Goal: Information Seeking & Learning: Learn about a topic

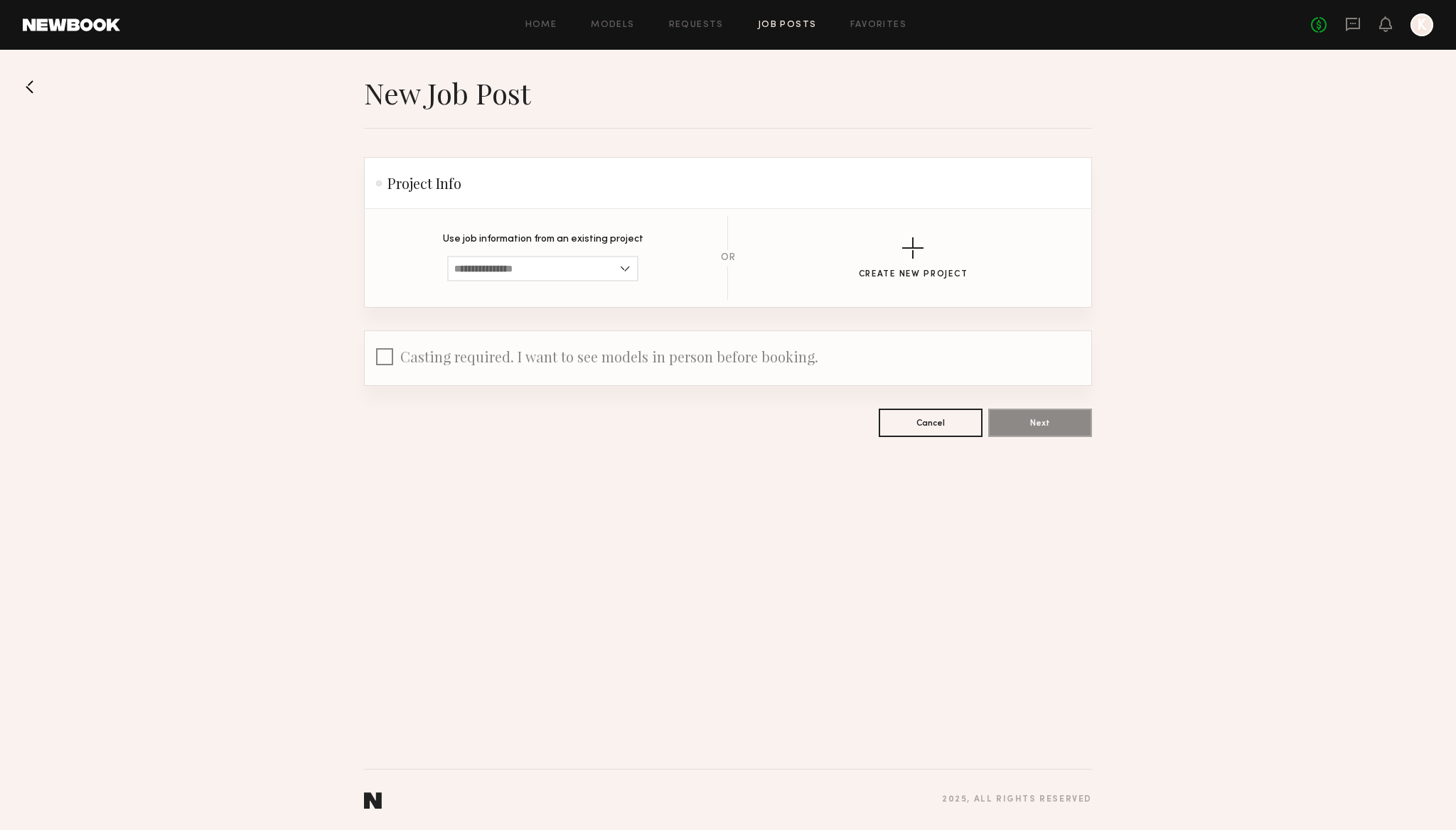
click at [533, 30] on div "Home Models Requests Job Posts Favorites Sign Out No fees up to $5,000 K" at bounding box center [776, 24] width 1313 height 23
click at [544, 22] on link "Home" at bounding box center [541, 25] width 32 height 9
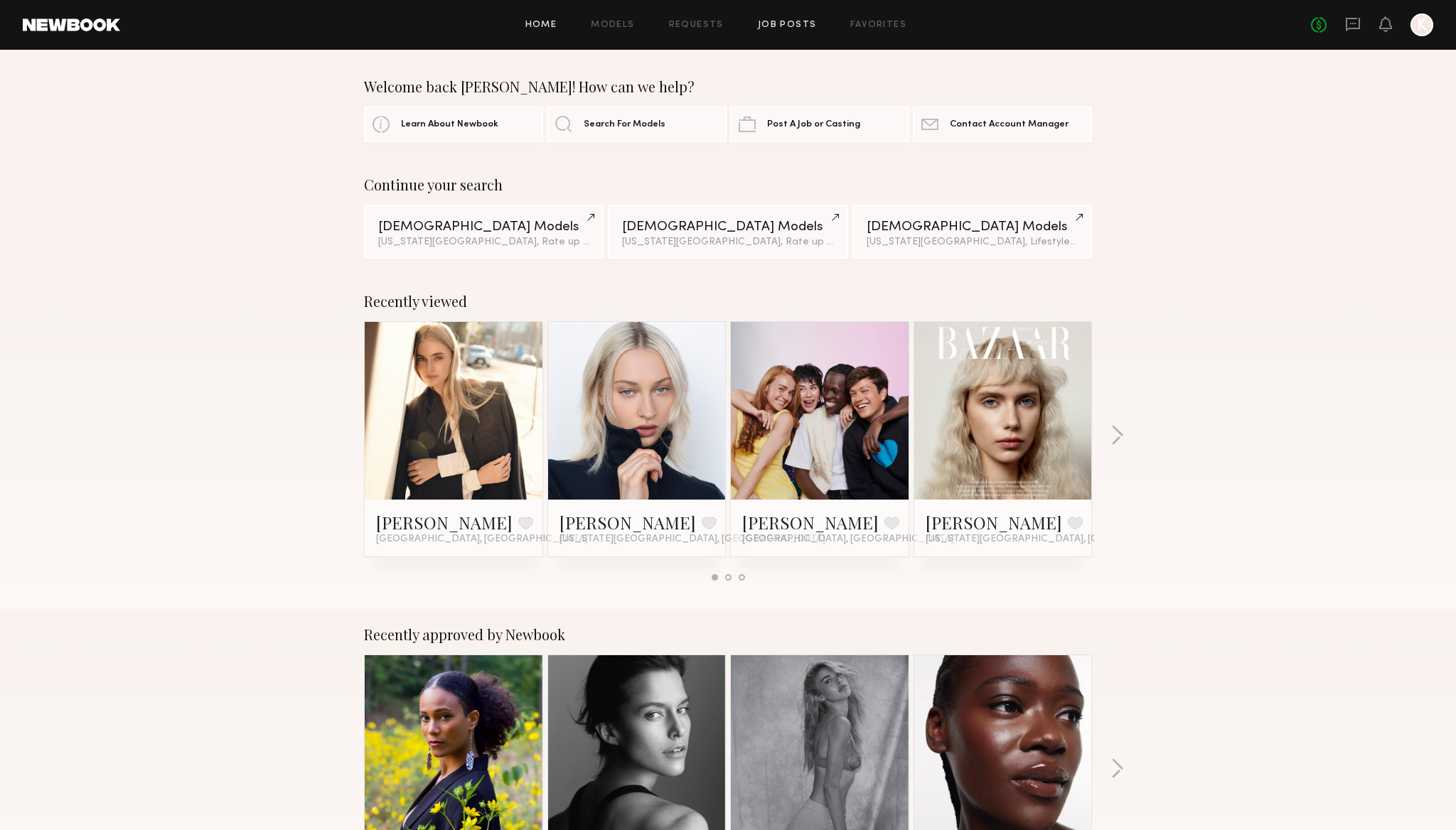
click at [794, 24] on link "Job Posts" at bounding box center [787, 25] width 59 height 9
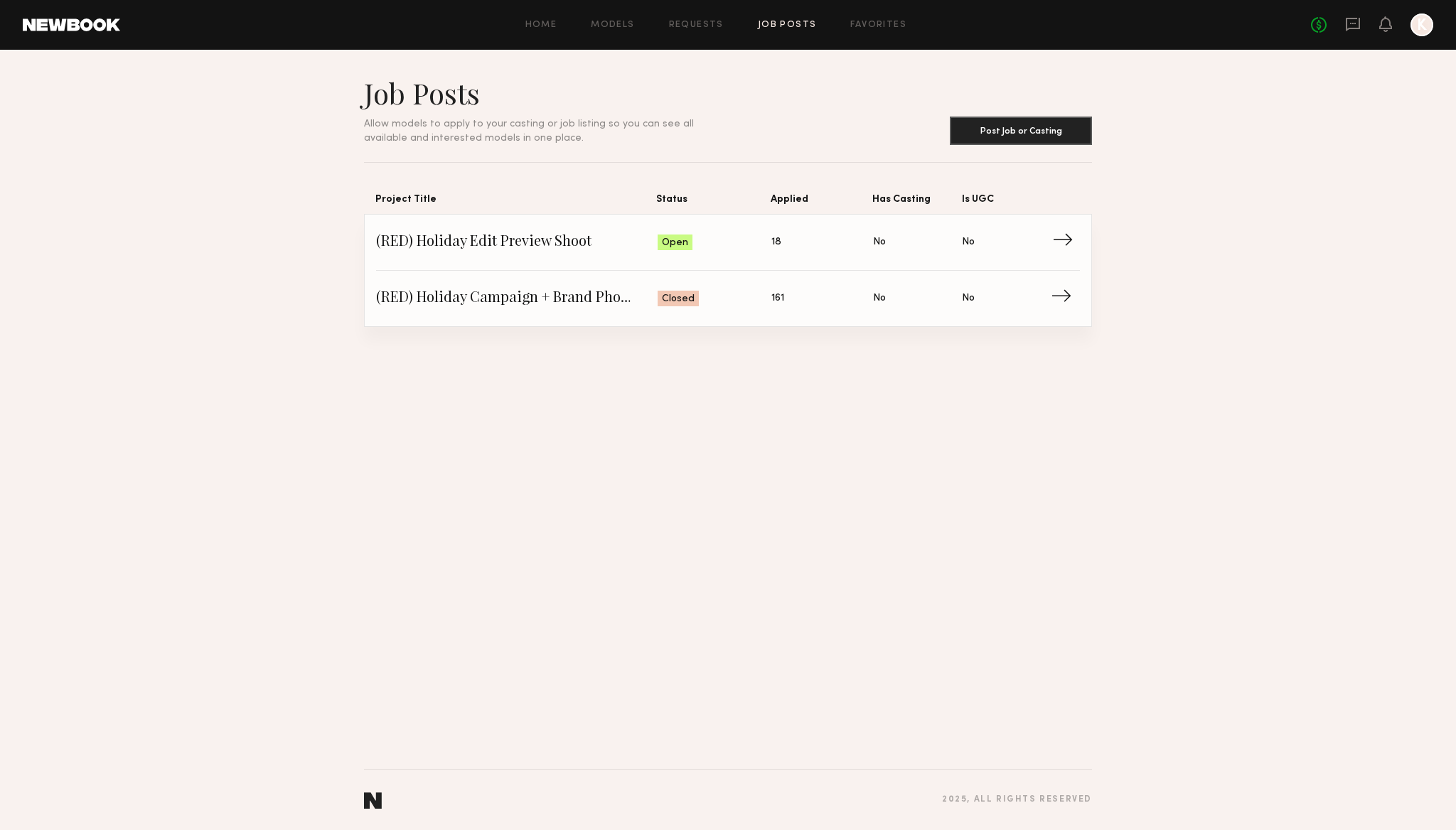
click at [720, 244] on span "Status: Open" at bounding box center [714, 242] width 115 height 22
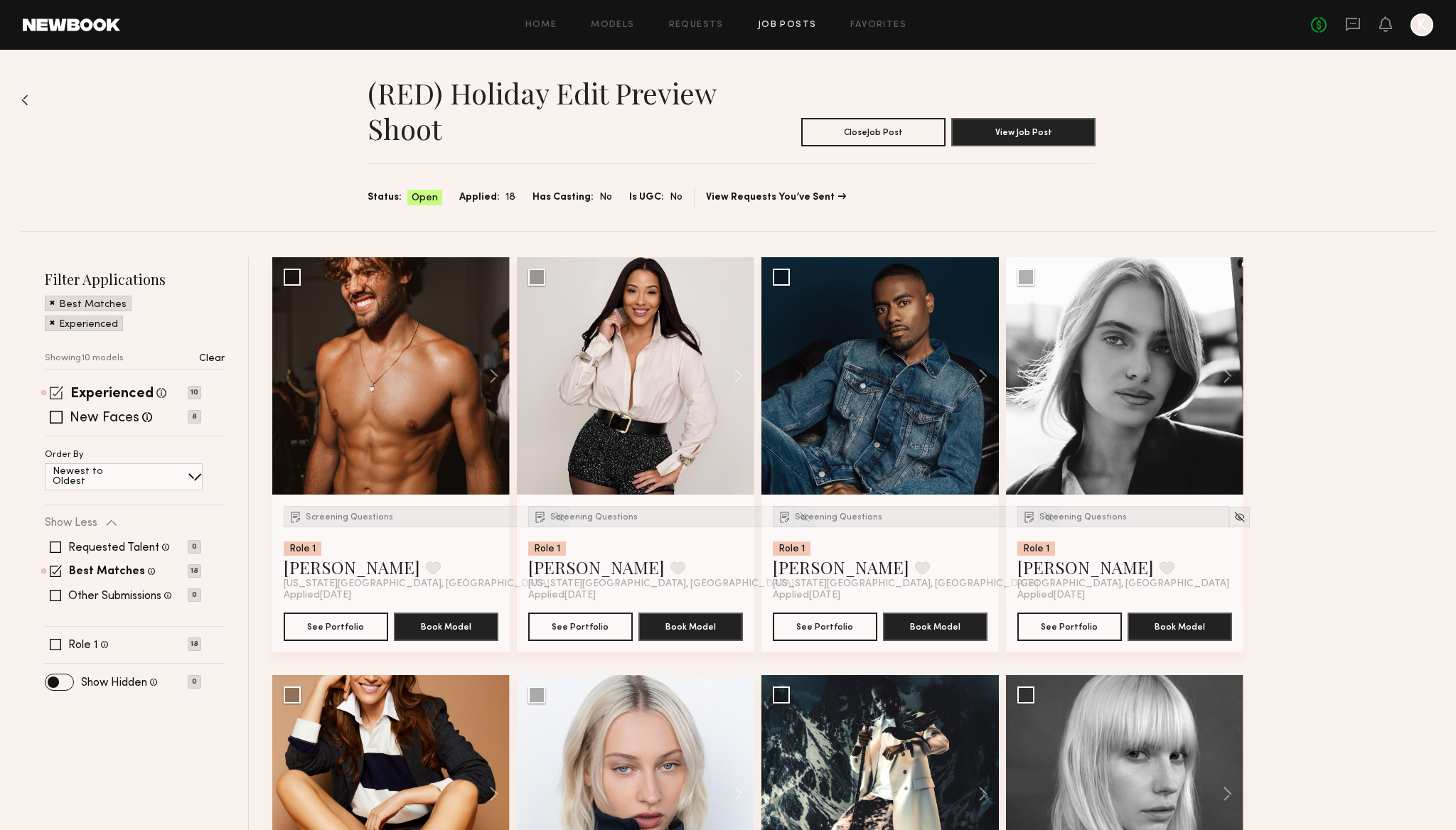
click at [54, 391] on span at bounding box center [56, 392] width 13 height 13
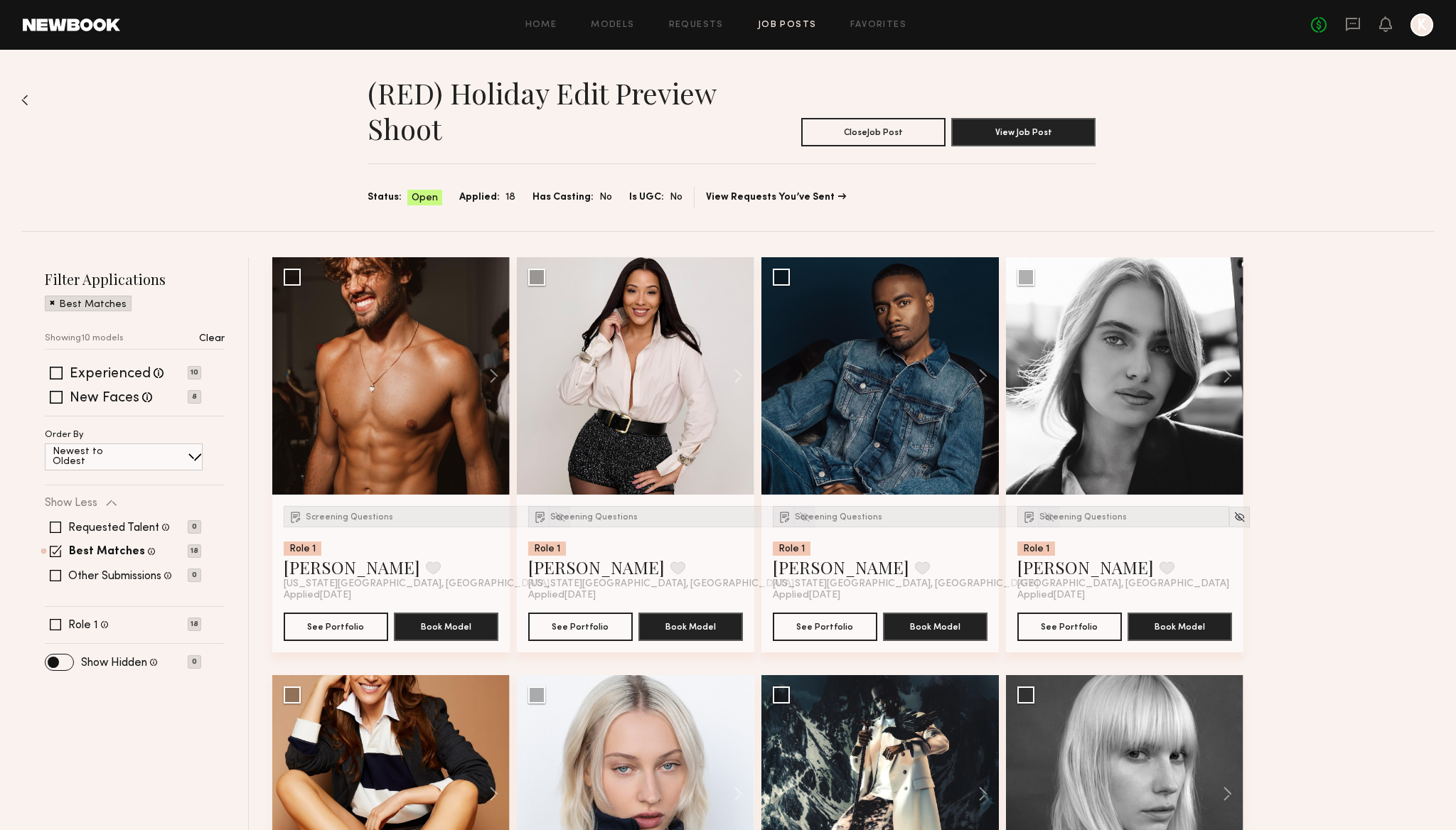
click at [54, 558] on div "Requested Talent Models you have reached out to with requests 0 Best Matches Mo…" at bounding box center [123, 551] width 156 height 86
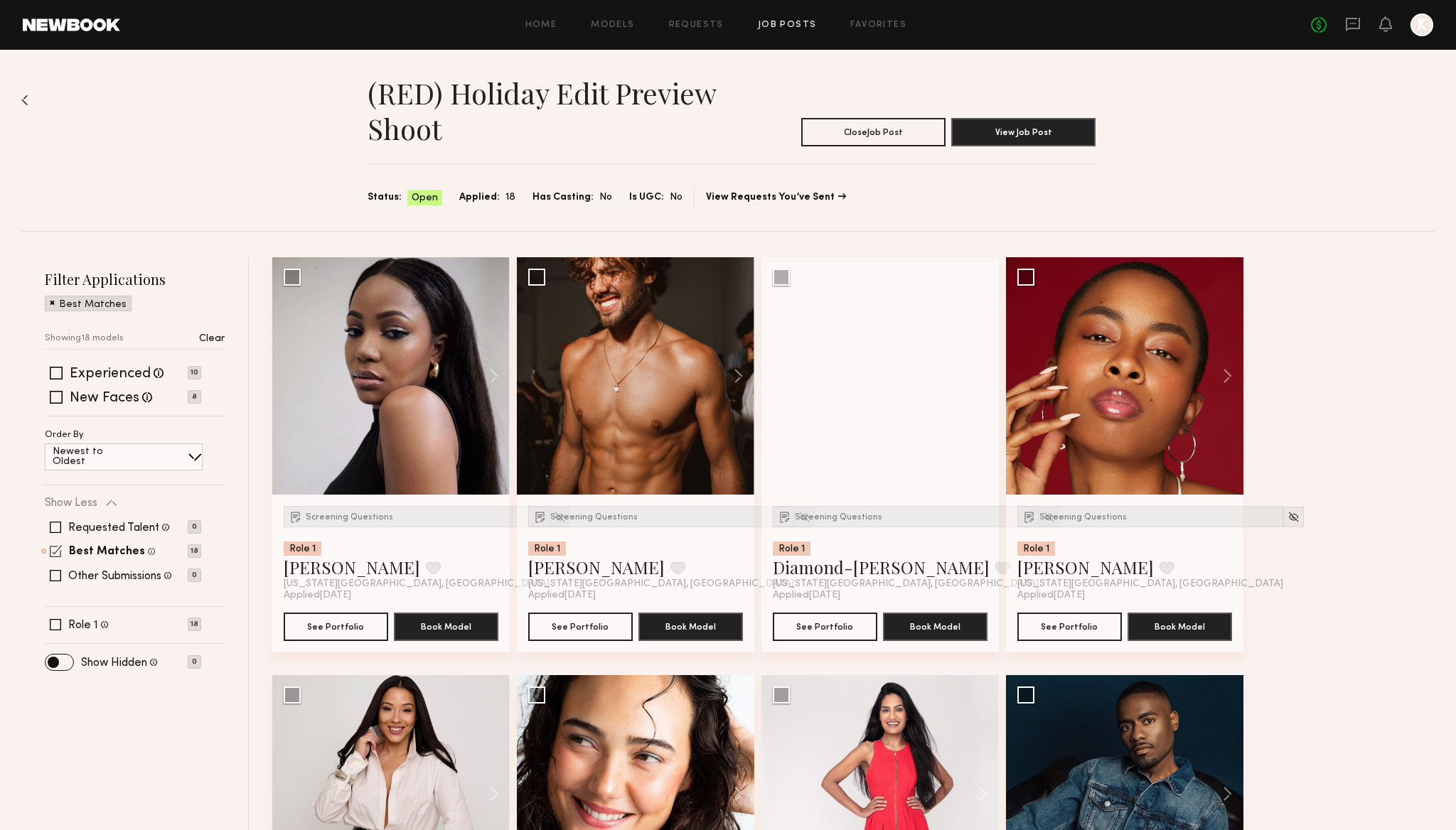
click at [54, 551] on span at bounding box center [56, 551] width 12 height 12
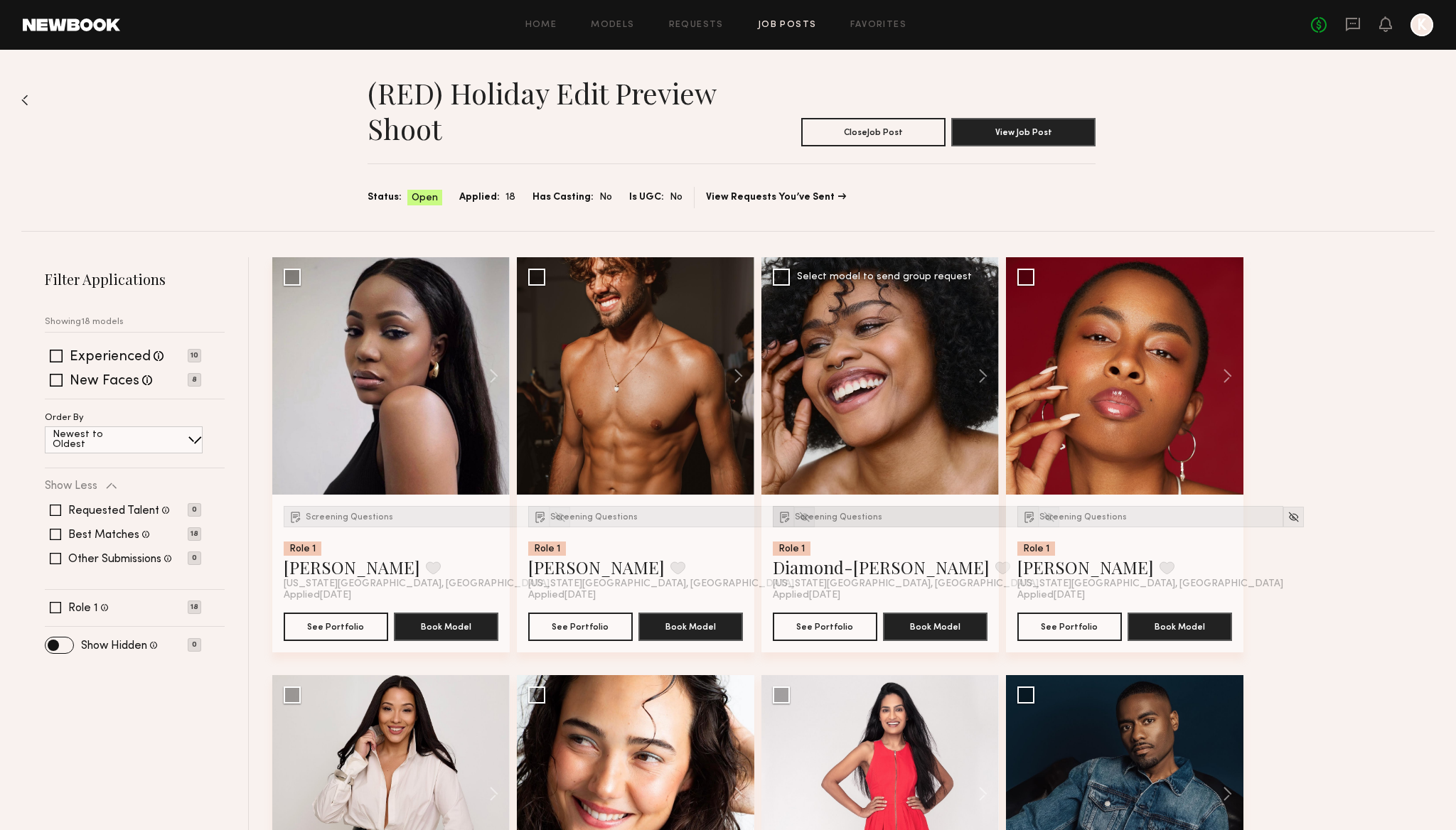
click at [870, 516] on span "Screening Questions" at bounding box center [838, 517] width 88 height 8
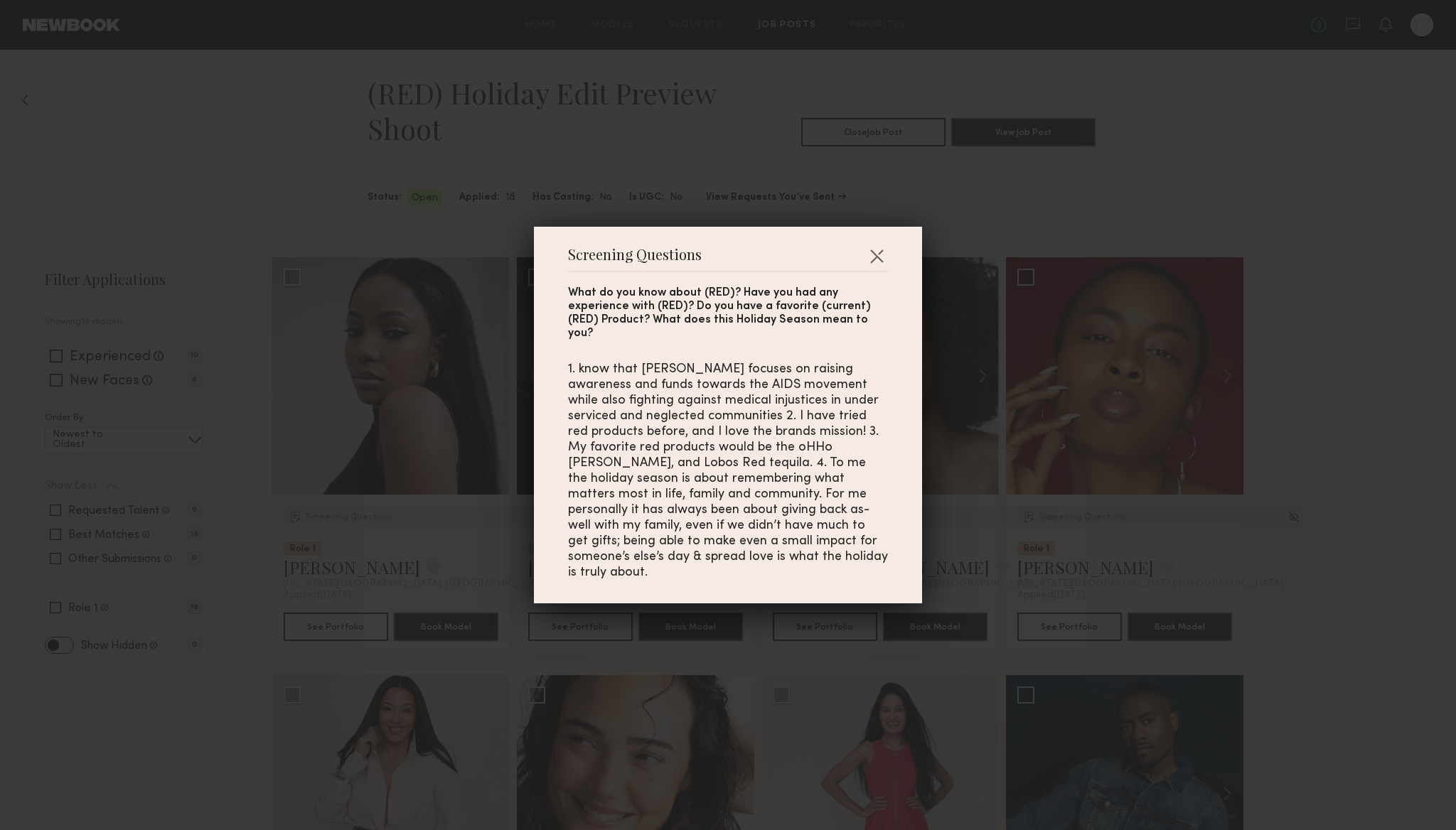
click at [1012, 198] on div "Screening Questions What do you know about (RED)? Have you had any experience w…" at bounding box center [728, 415] width 1456 height 830
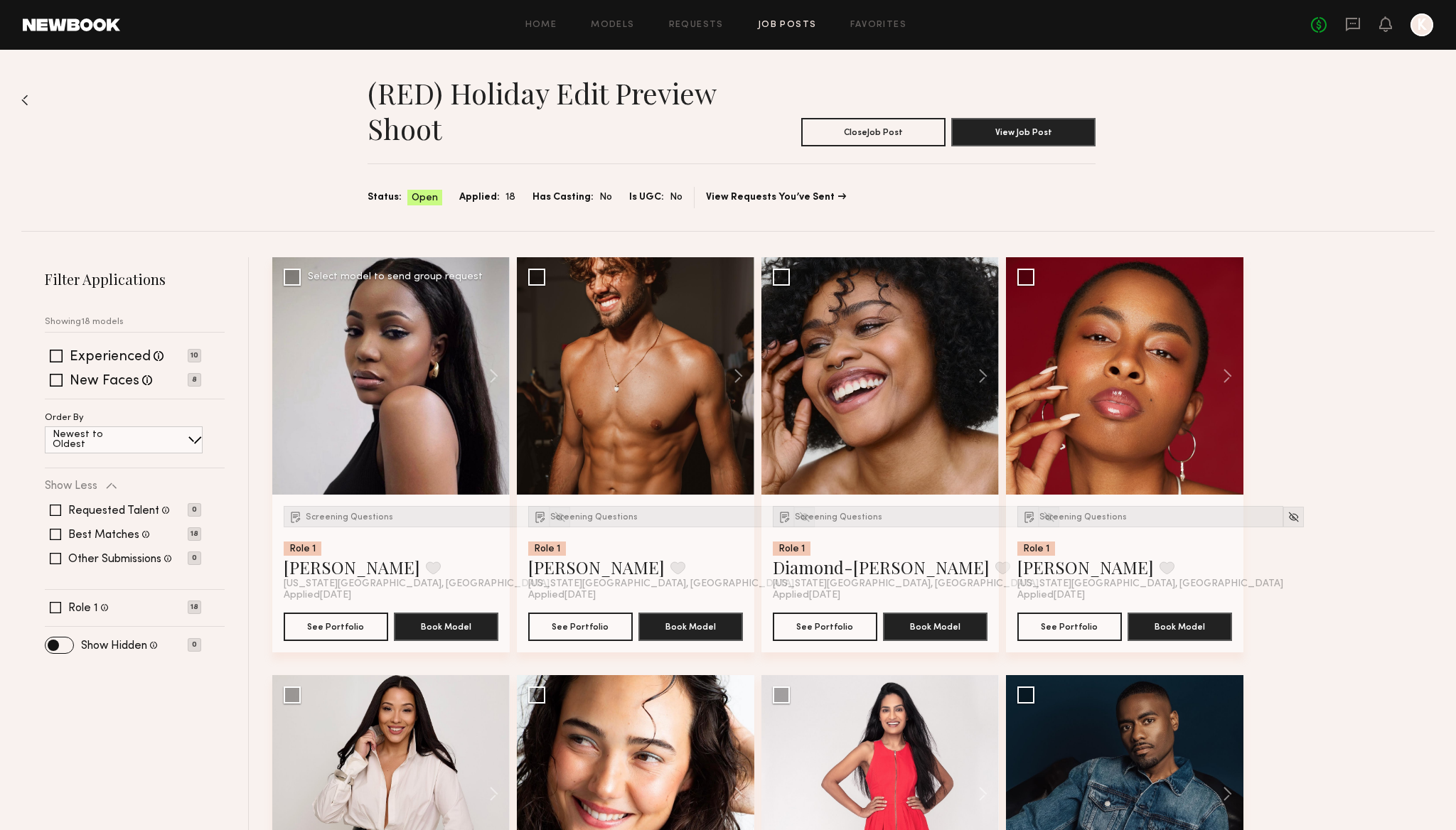
click at [380, 453] on div at bounding box center [391, 375] width 237 height 237
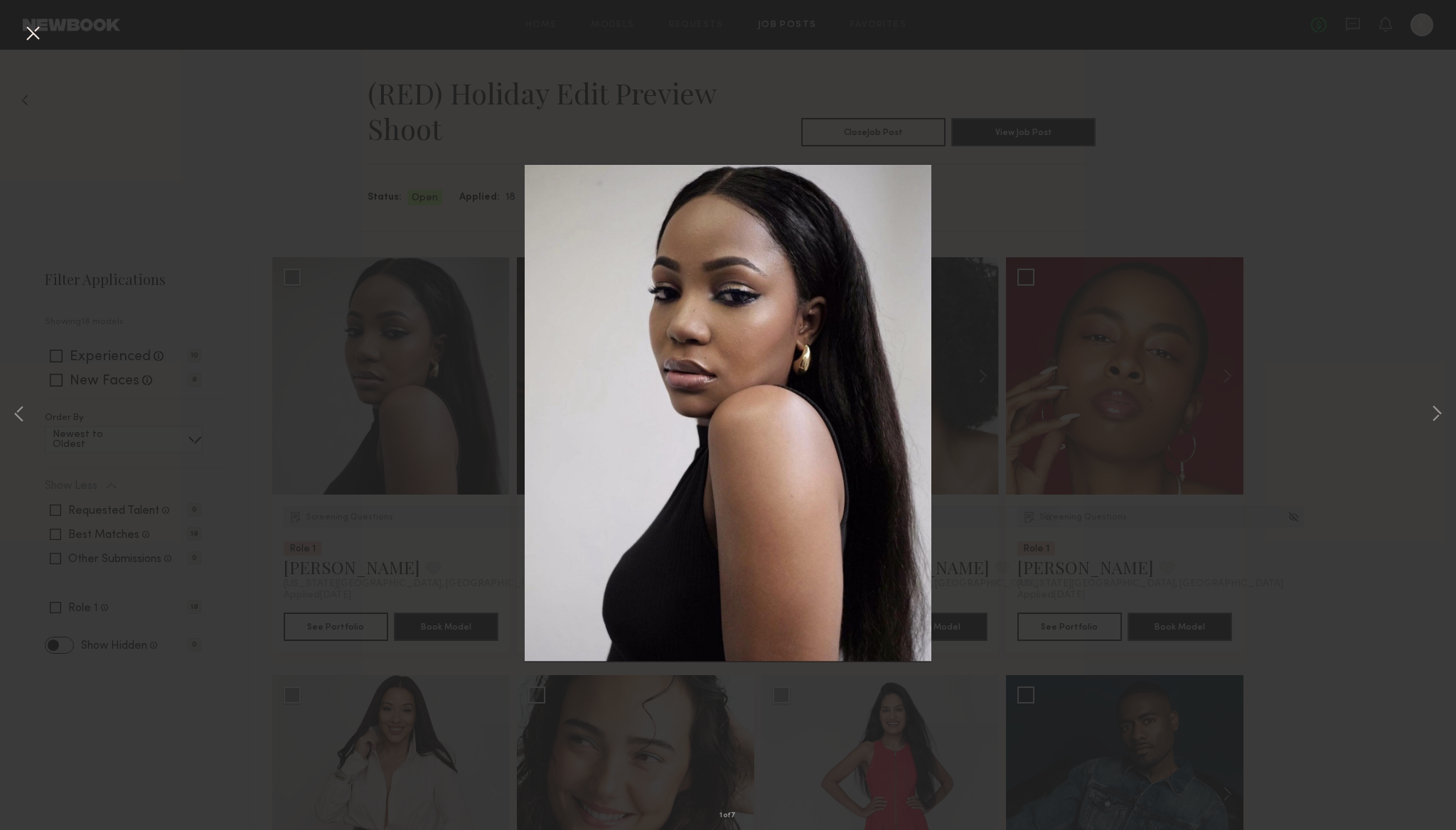
click at [368, 255] on div "1 of 7" at bounding box center [728, 415] width 1456 height 830
click at [1078, 234] on div "1 of 7" at bounding box center [728, 415] width 1456 height 830
click at [236, 172] on div "1 of 7" at bounding box center [728, 415] width 1456 height 830
click at [34, 24] on button at bounding box center [33, 34] width 23 height 25
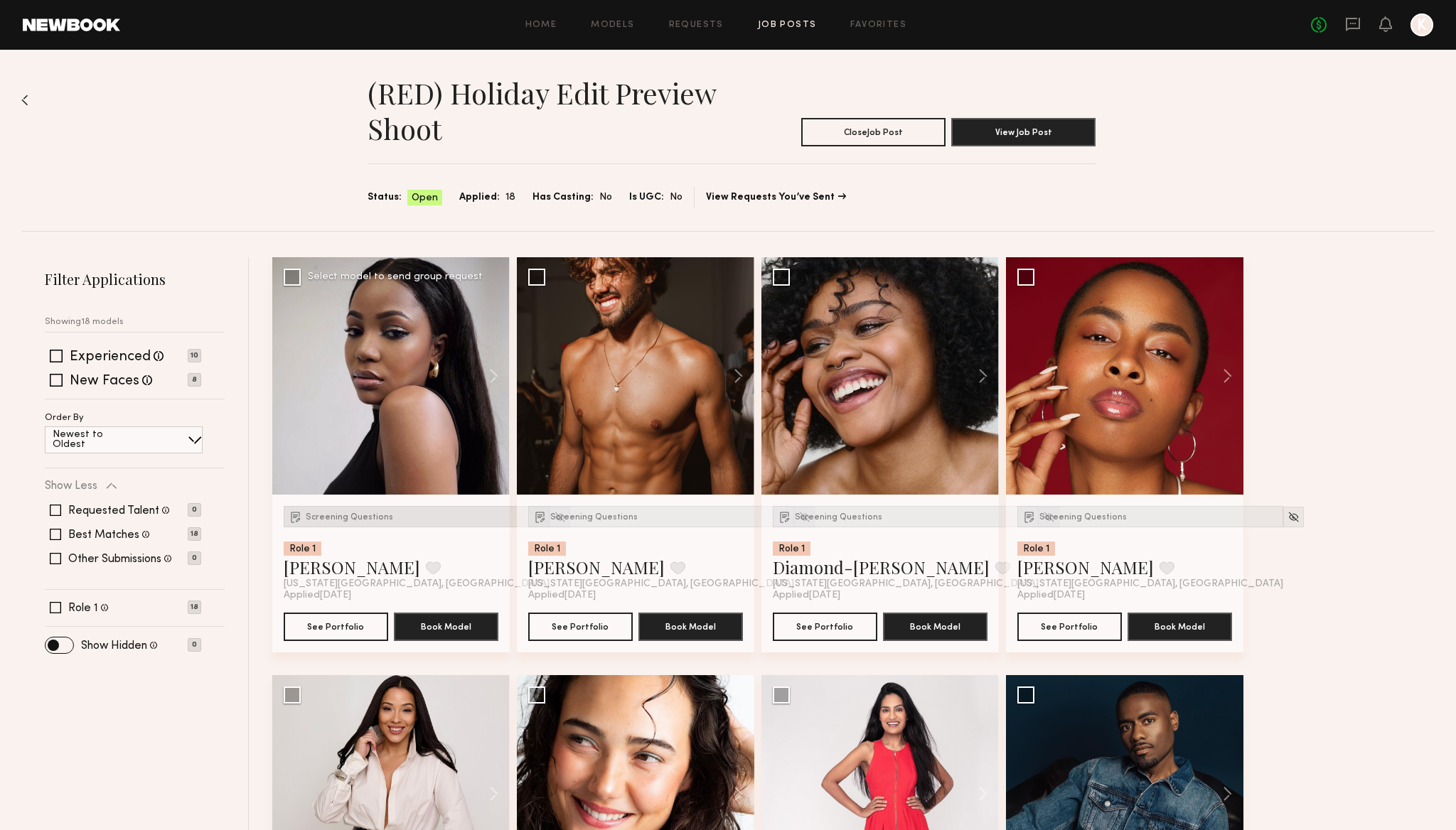
click at [340, 517] on span "Screening Questions" at bounding box center [349, 517] width 88 height 8
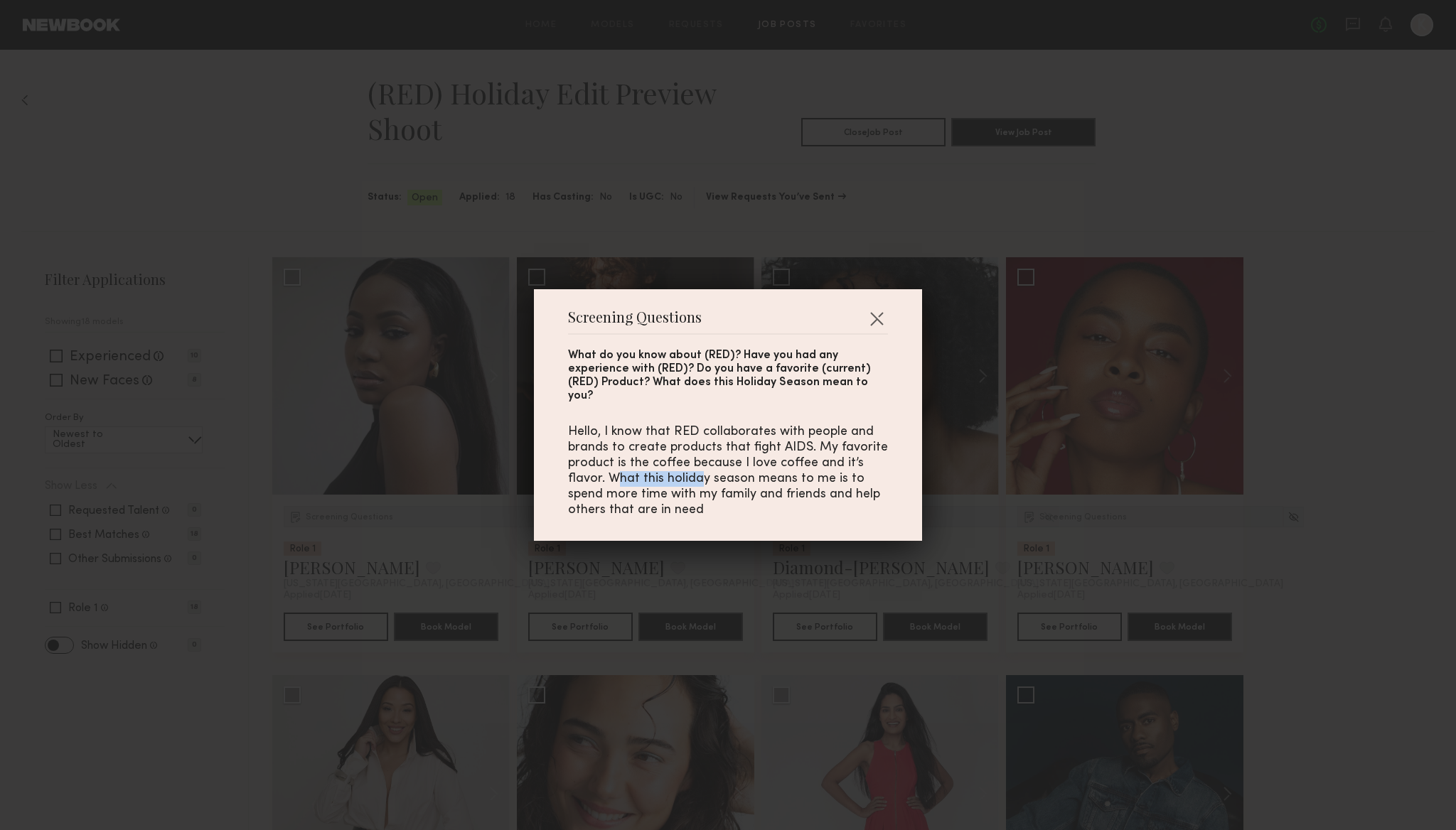
drag, startPoint x: 616, startPoint y: 471, endPoint x: 703, endPoint y: 471, distance: 87.0
click at [703, 471] on div "Hello, I know that RED collaborates with people and brands to create products t…" at bounding box center [728, 471] width 320 height 94
click at [708, 499] on div "Hello, I know that RED collaborates with people and brands to create products t…" at bounding box center [728, 471] width 320 height 94
click at [457, 158] on div "Screening Questions What do you know about (RED)? Have you had any experience w…" at bounding box center [728, 415] width 1456 height 830
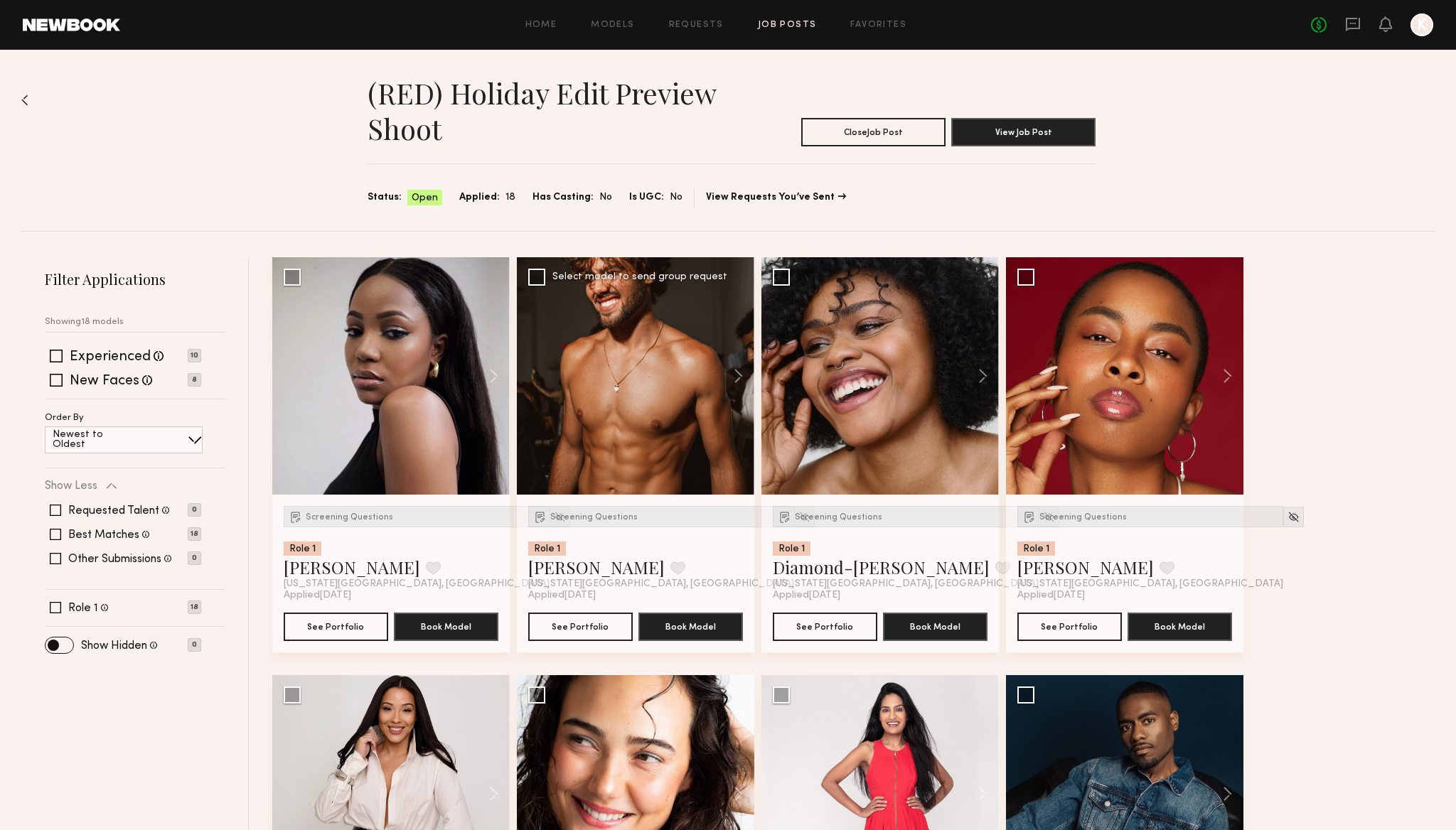
click at [666, 410] on div at bounding box center [635, 375] width 237 height 237
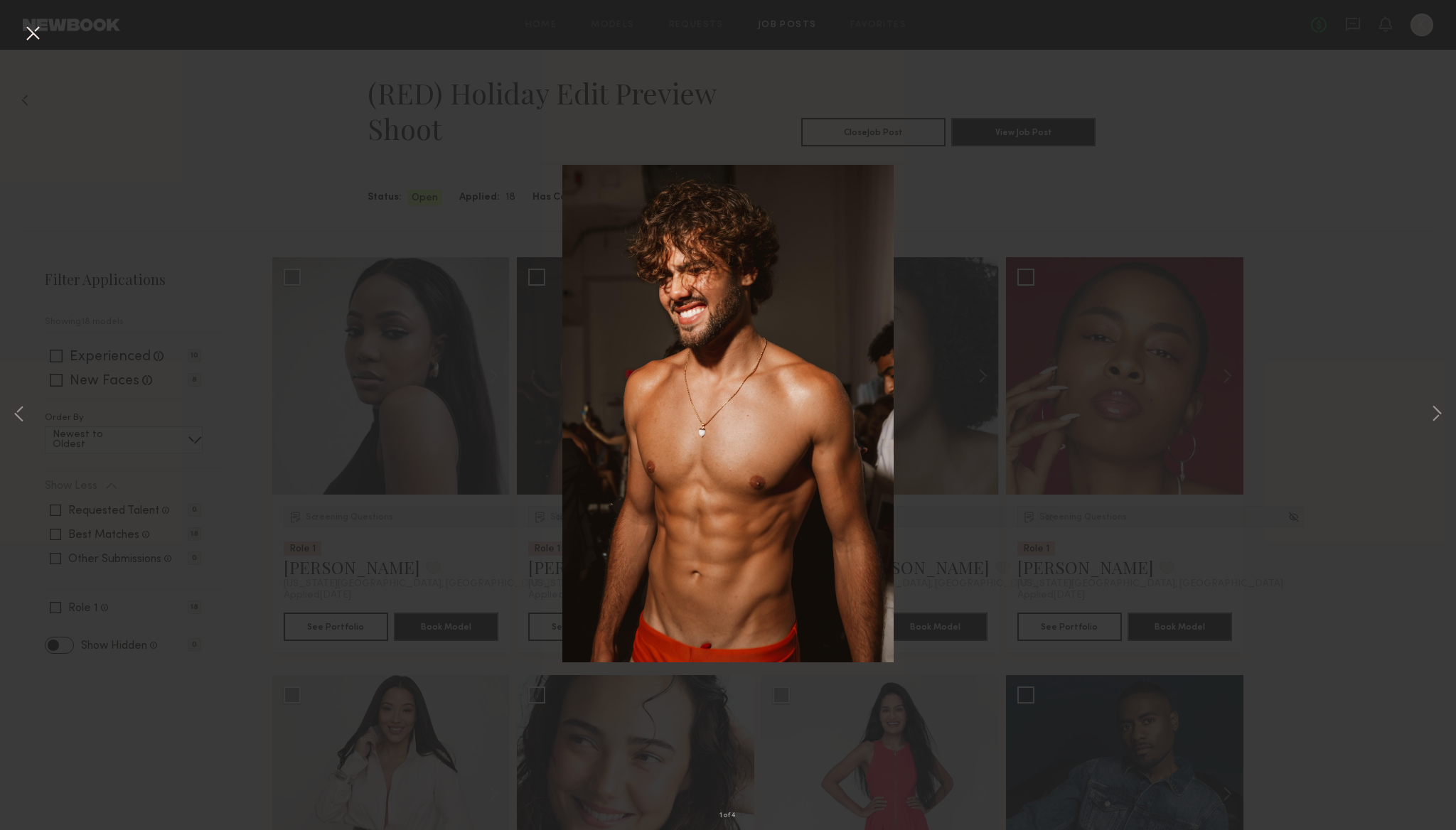
click at [431, 359] on div "1 of 4" at bounding box center [728, 415] width 1456 height 830
click at [30, 24] on button at bounding box center [33, 34] width 23 height 25
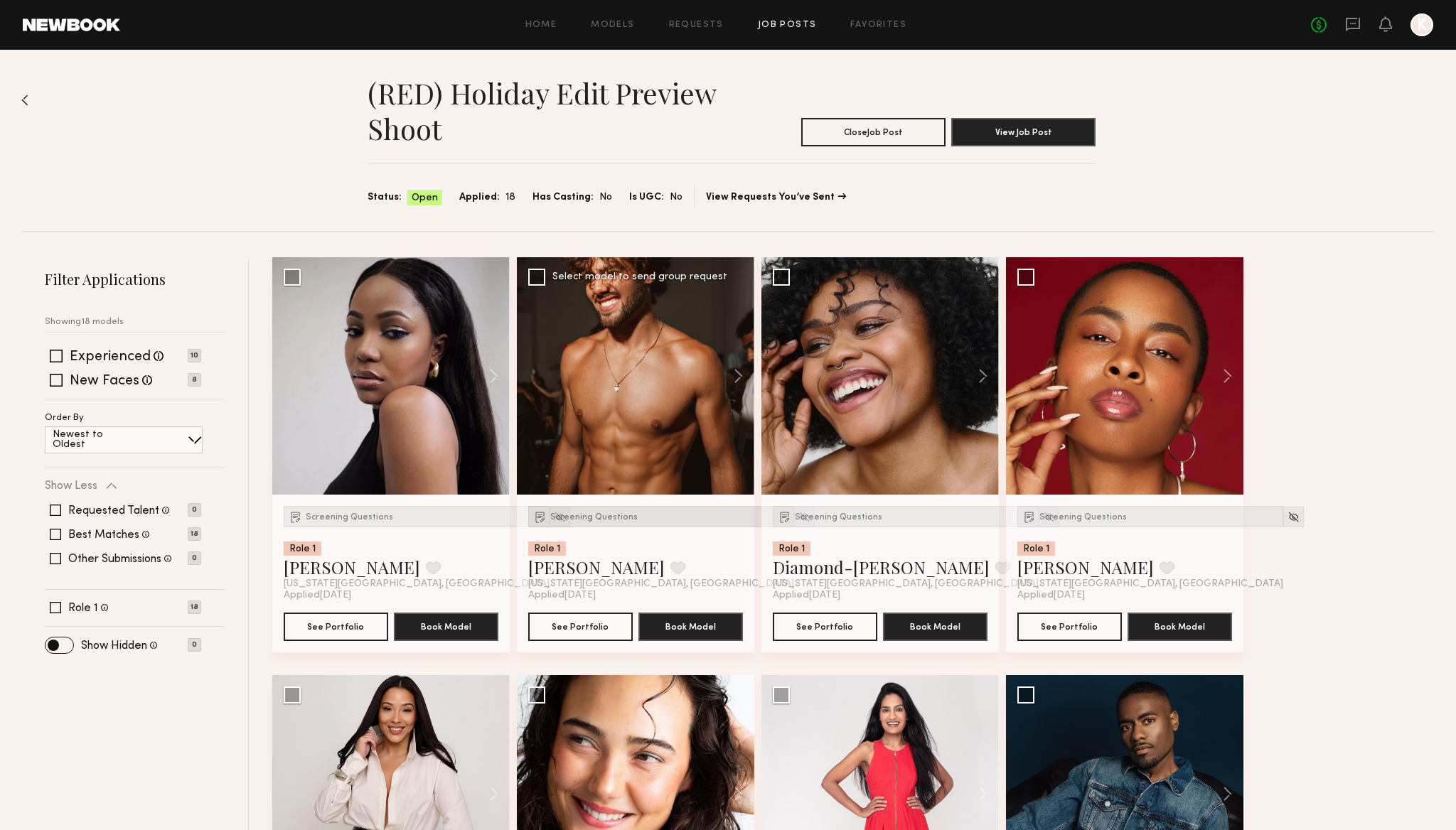
click at [580, 512] on div "Screening Questions" at bounding box center [661, 517] width 265 height 22
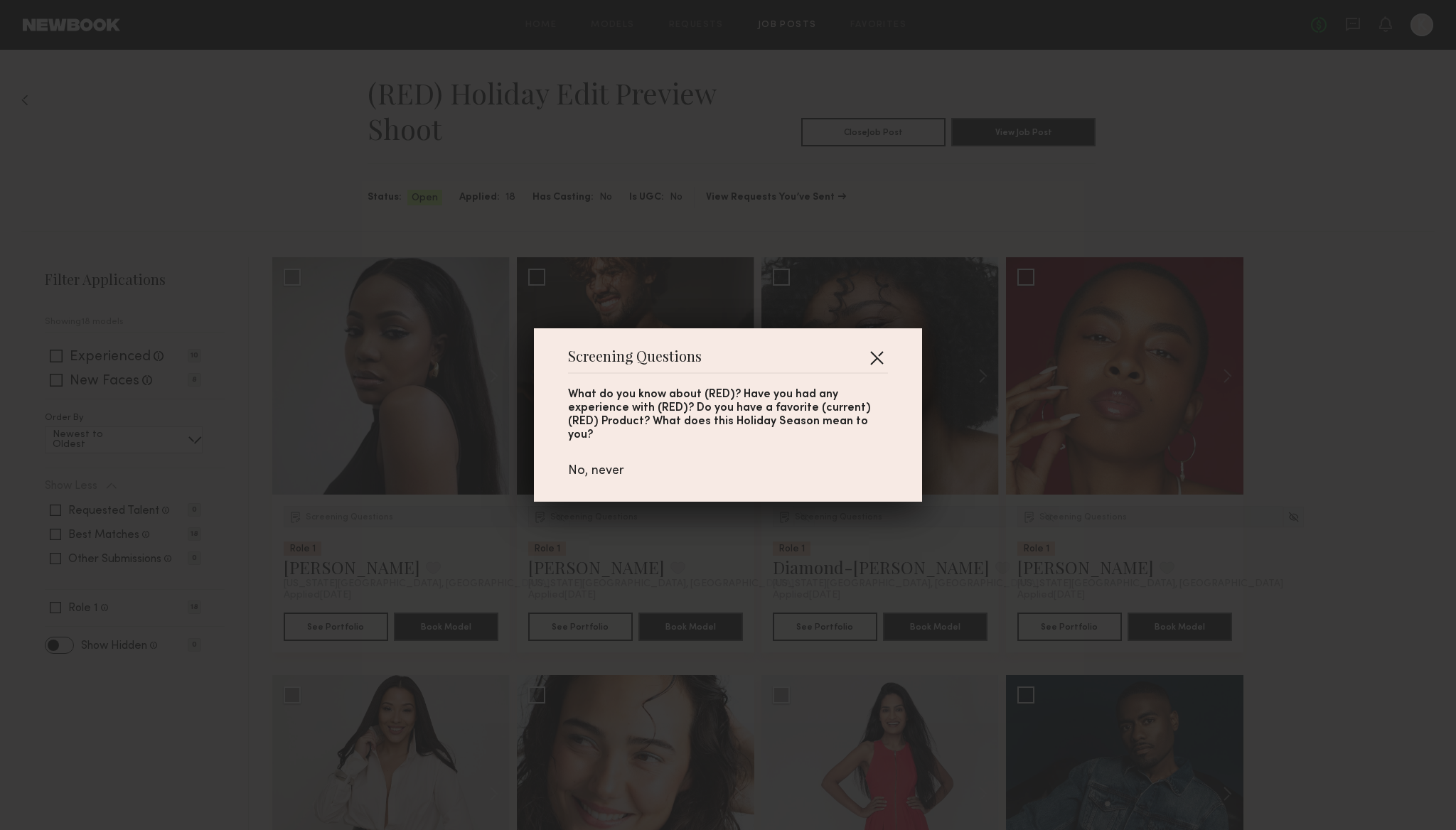
click at [877, 364] on button "button" at bounding box center [876, 358] width 23 height 23
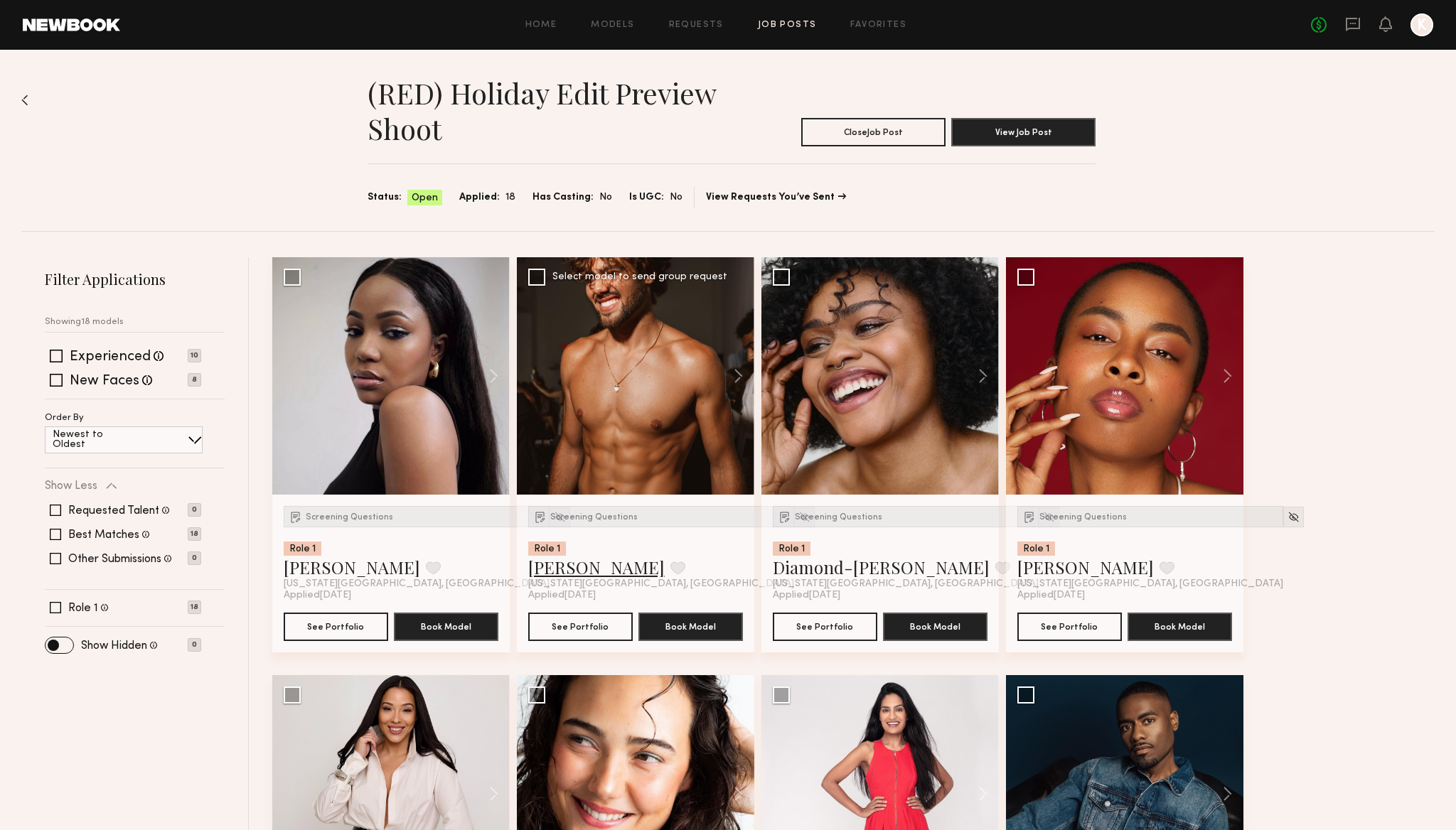
click at [562, 569] on link "Amir S." at bounding box center [596, 567] width 136 height 23
click at [1000, 137] on button "View Job Post" at bounding box center [1022, 132] width 144 height 28
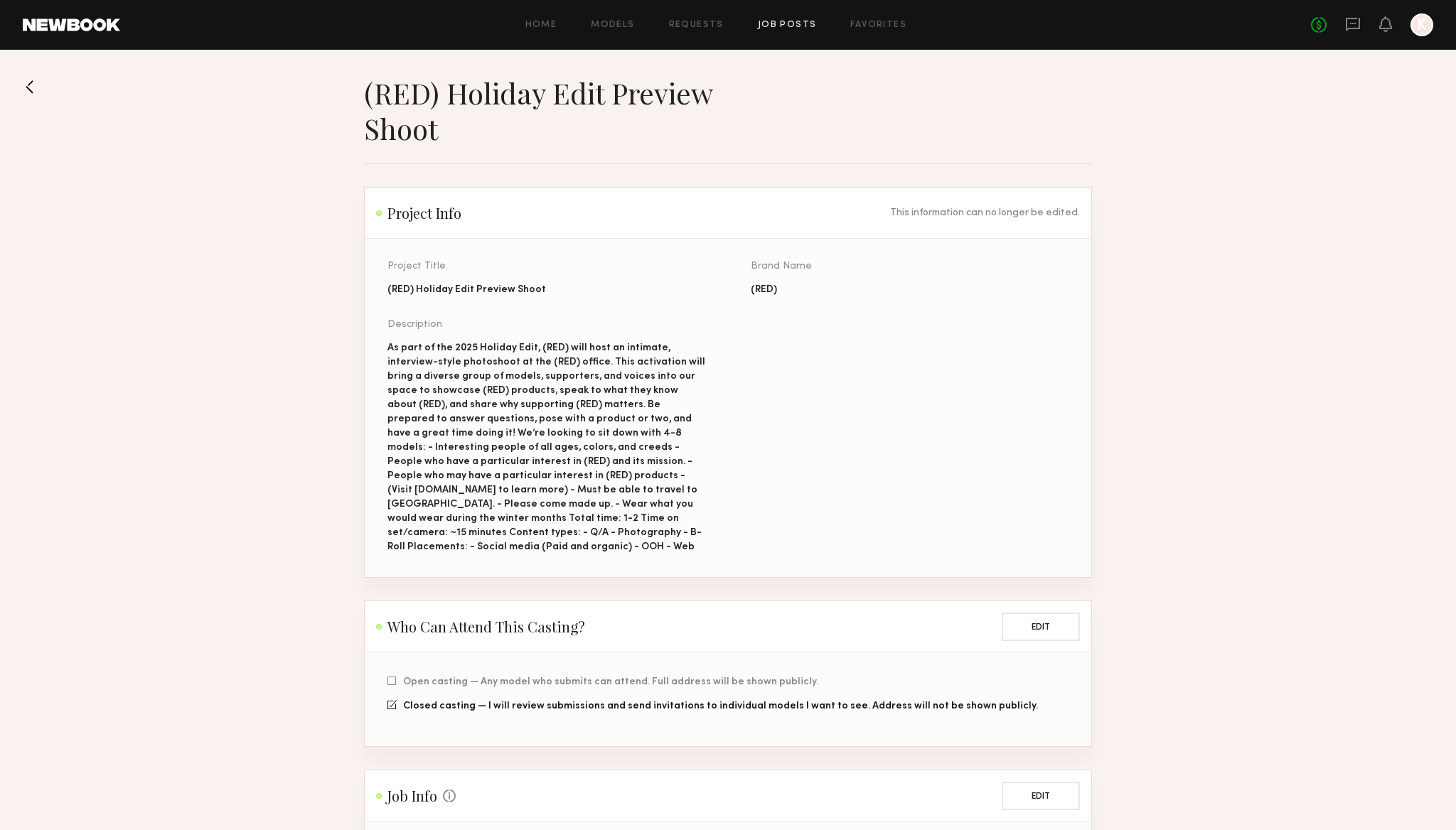
click at [520, 454] on div "As part of the 2025 Holiday Edit, (RED) will host an intimate, interview-style …" at bounding box center [547, 447] width 318 height 214
click at [615, 460] on div "As part of the 2025 Holiday Edit, (RED) will host an intimate, interview-style …" at bounding box center [547, 447] width 318 height 214
click at [588, 429] on div "As part of the 2025 Holiday Edit, (RED) will host an intimate, interview-style …" at bounding box center [547, 447] width 318 height 214
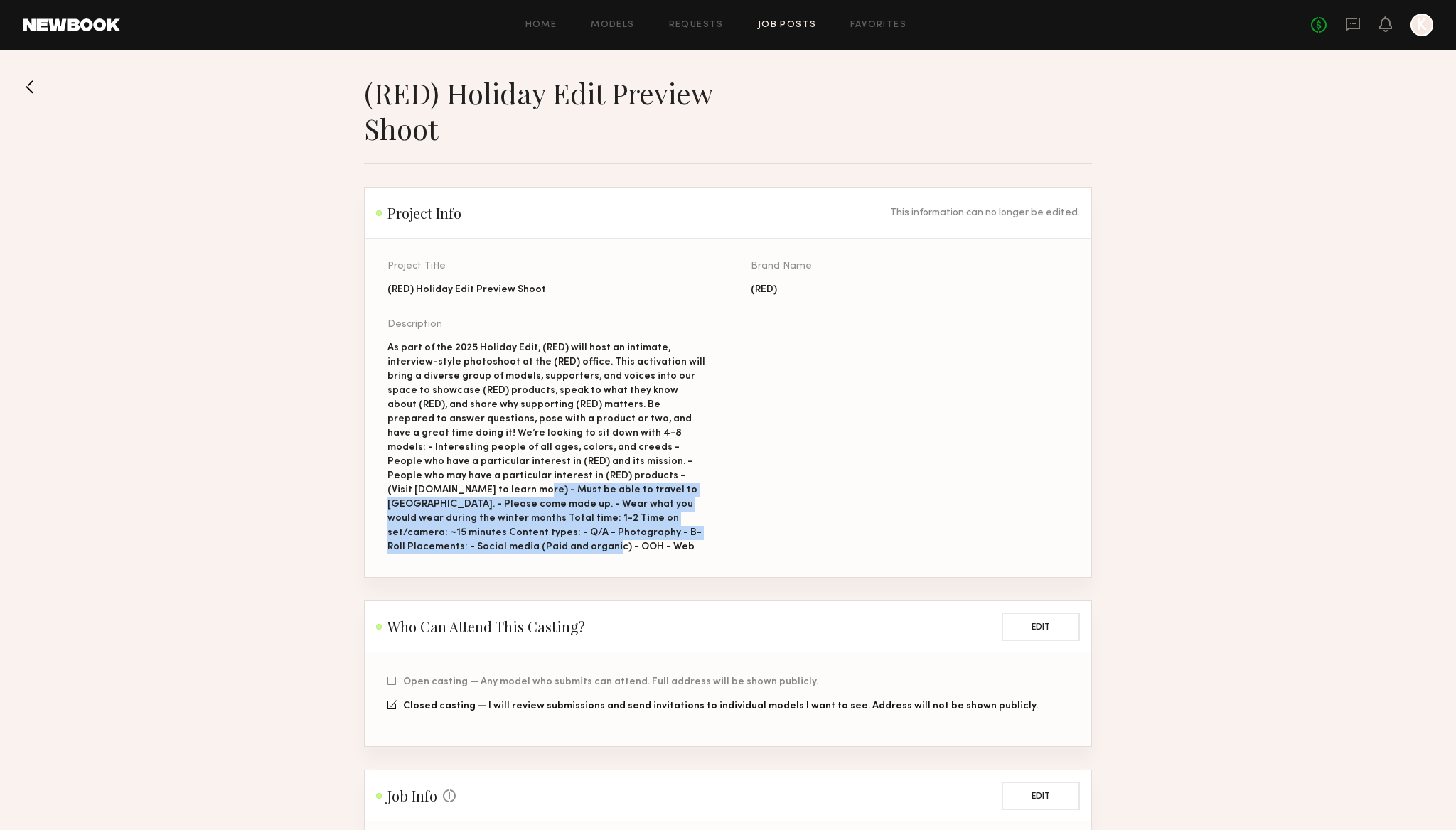
drag, startPoint x: 649, startPoint y: 473, endPoint x: 677, endPoint y: 546, distance: 78.2
click at [677, 546] on div "Project Title (RED) Holiday Edit Preview Shoot Brand Name (RED) Description As …" at bounding box center [751, 419] width 727 height 315
copy div "Must be able to travel to Manhattan. - Please come made up. - Wear what you wou…"
